Goal: Register for event/course

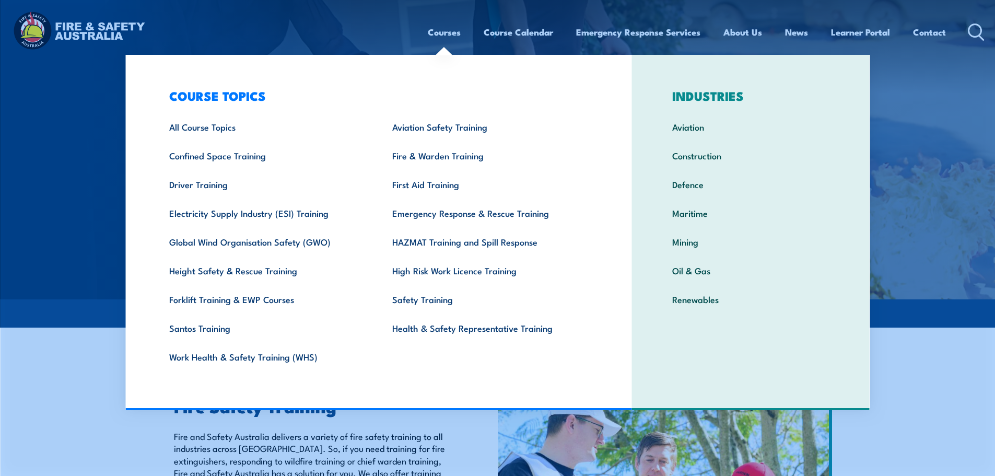
click at [454, 34] on link "Courses" at bounding box center [444, 32] width 33 height 28
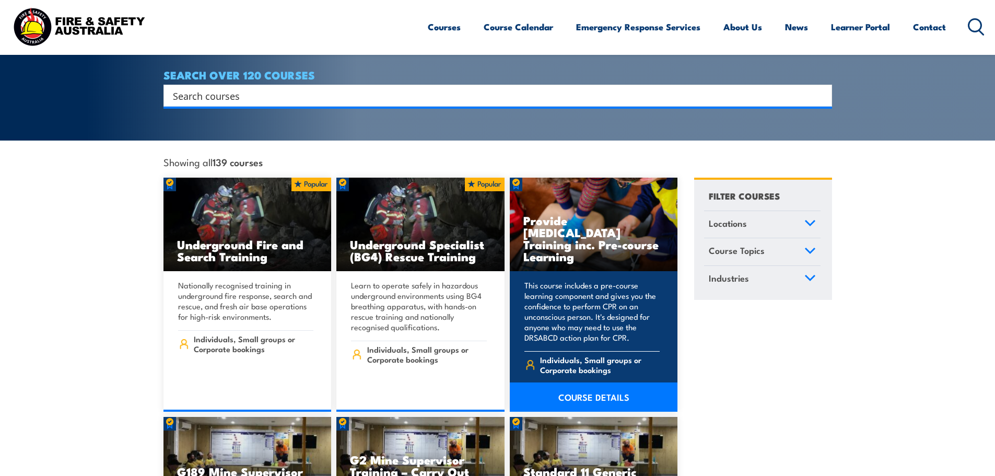
scroll to position [209, 0]
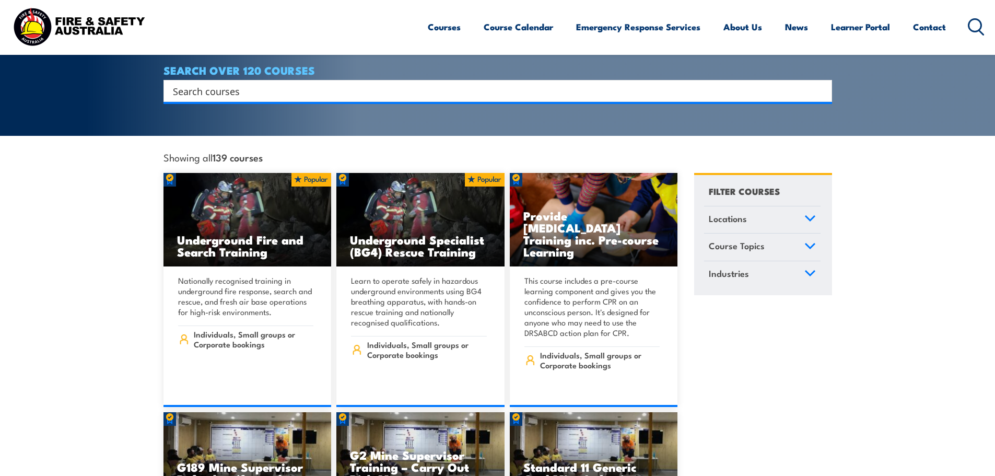
click at [798, 210] on link "Locations" at bounding box center [762, 219] width 116 height 27
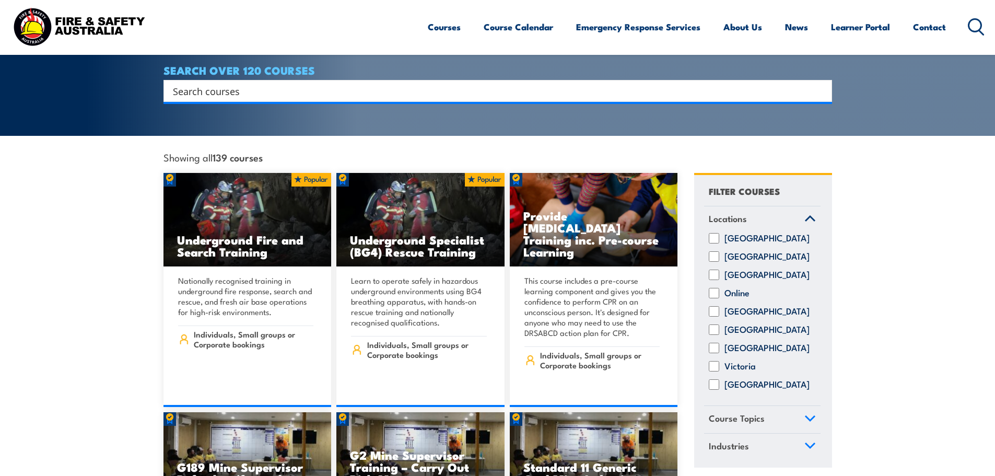
click at [738, 290] on label "Online" at bounding box center [736, 293] width 25 height 10
click at [719, 290] on input "Online" at bounding box center [714, 293] width 10 height 10
checkbox input "true"
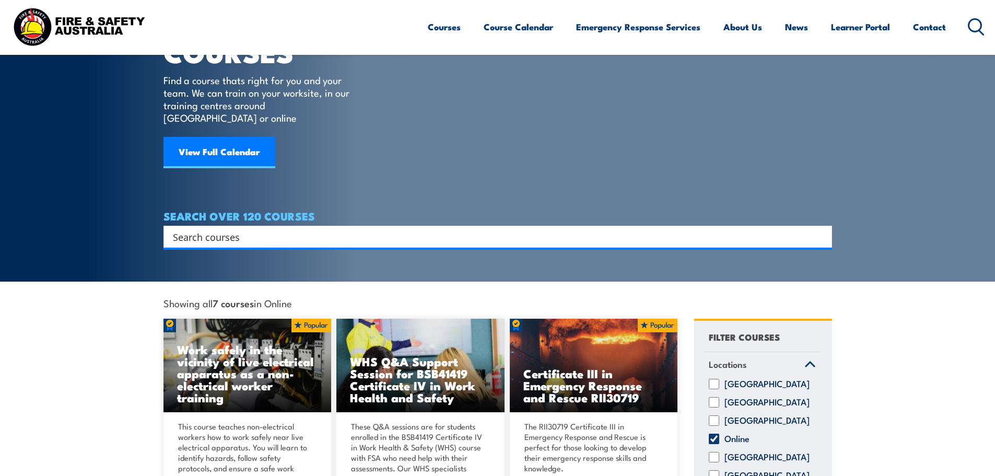
scroll to position [209, 0]
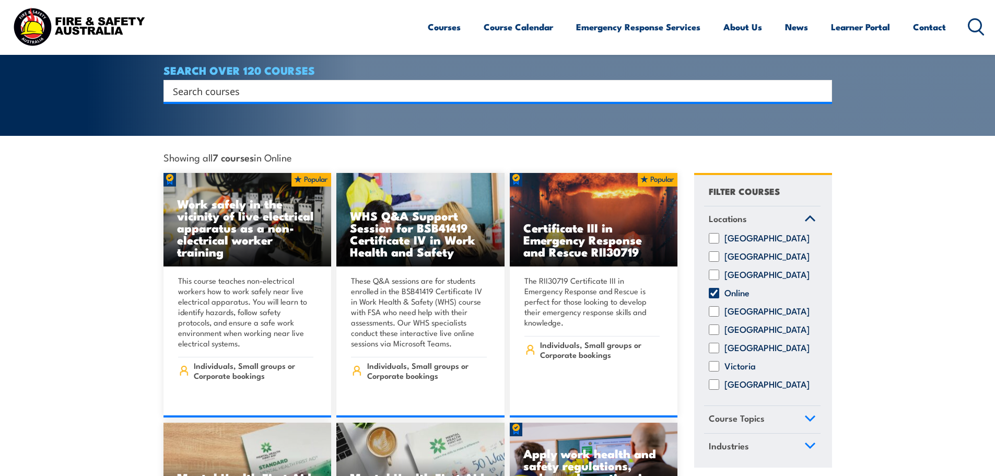
click at [811, 209] on link "Locations" at bounding box center [762, 219] width 116 height 27
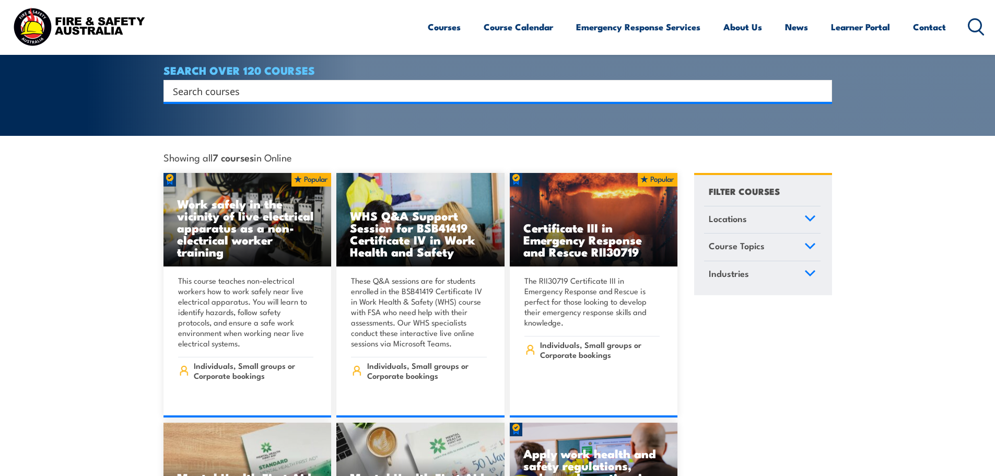
click at [800, 264] on link "Industries" at bounding box center [762, 274] width 116 height 27
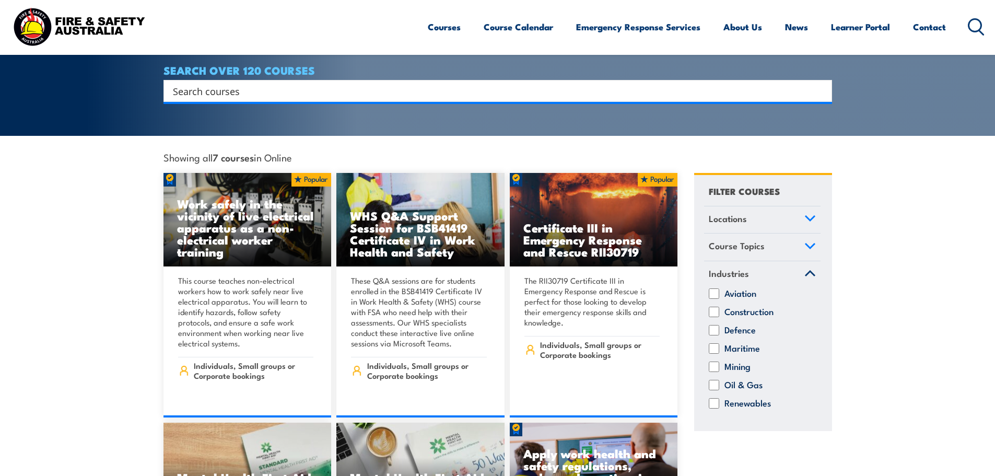
click at [800, 264] on link "Industries" at bounding box center [762, 274] width 116 height 27
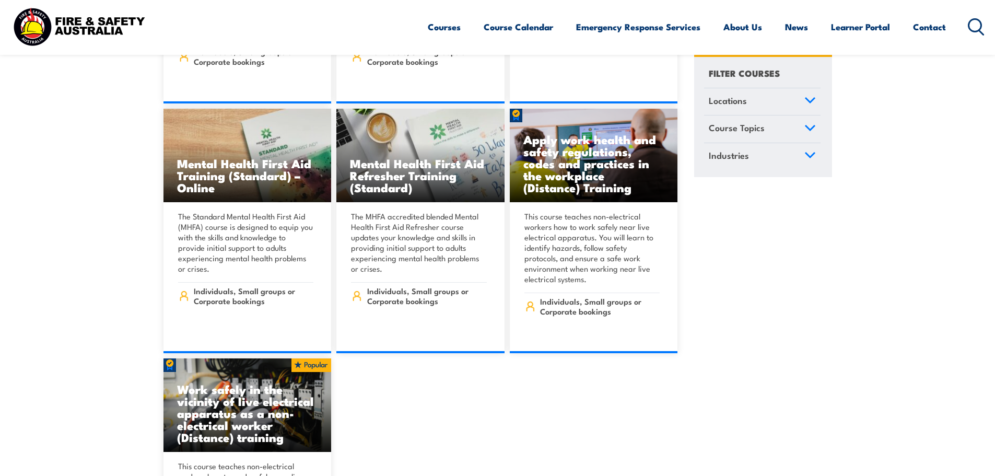
scroll to position [522, 0]
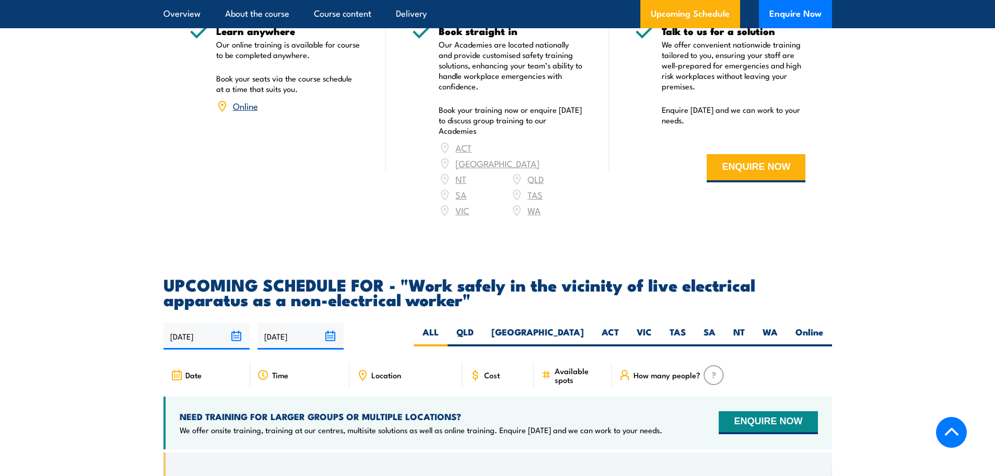
scroll to position [1566, 0]
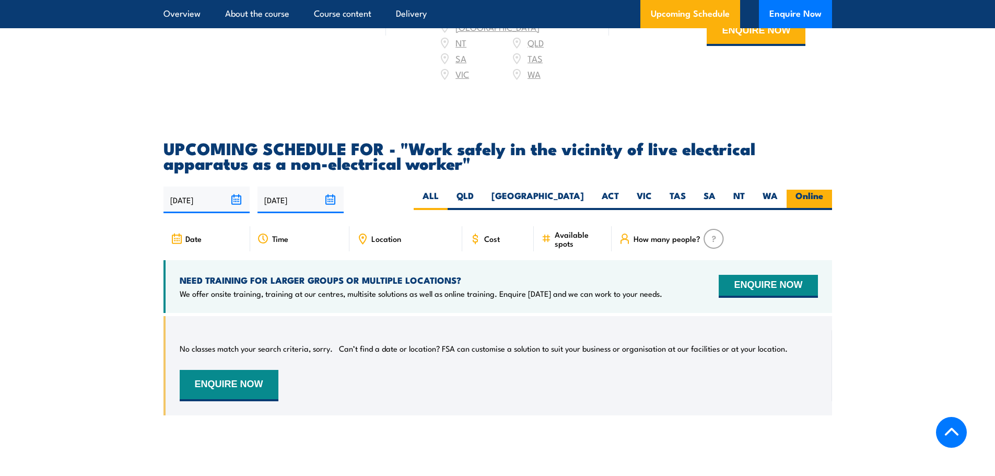
click at [823, 199] on label "Online" at bounding box center [808, 200] width 45 height 20
click at [823, 196] on input "Online" at bounding box center [826, 193] width 7 height 7
radio input "true"
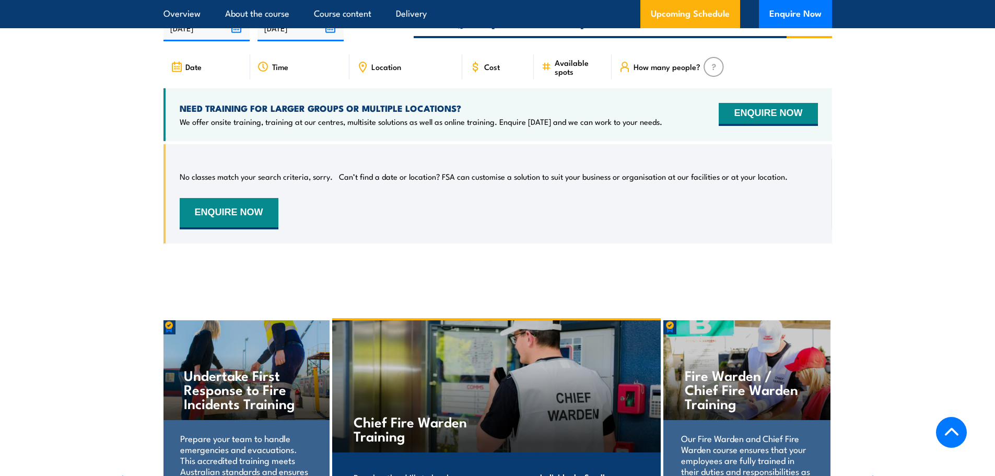
scroll to position [1755, 0]
